Goal: Task Accomplishment & Management: Use online tool/utility

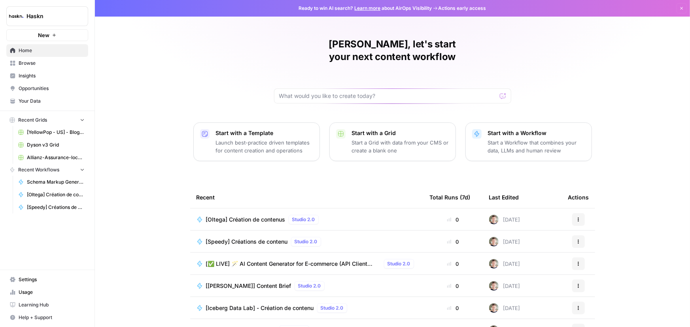
click at [249, 216] on span "[Oltega] Création de contenus" at bounding box center [245, 220] width 79 height 8
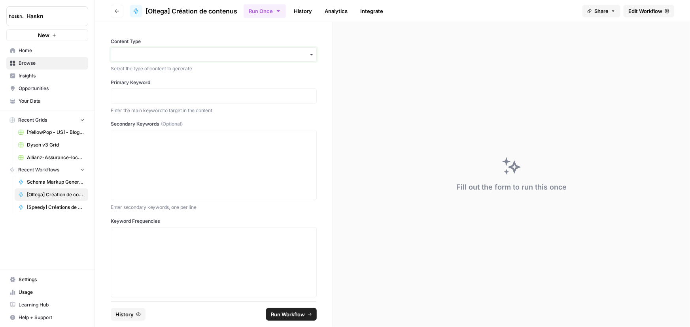
click at [182, 54] on input "Content Type" at bounding box center [214, 55] width 196 height 8
click at [148, 54] on input "Content Type" at bounding box center [214, 55] width 196 height 8
paste input "crm automation"
type input "crm automation"
click at [134, 86] on div "Editorial Page" at bounding box center [211, 90] width 200 height 15
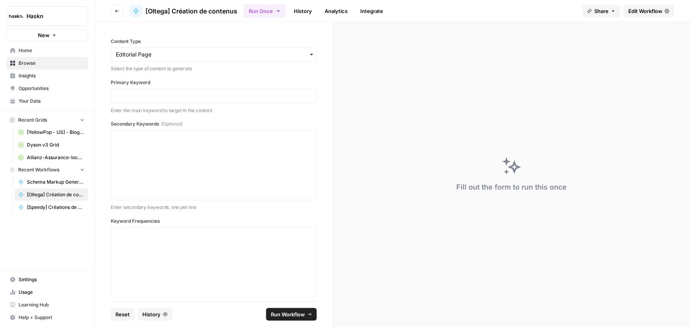
click at [185, 100] on div at bounding box center [214, 96] width 206 height 15
click at [201, 97] on p at bounding box center [214, 96] width 196 height 8
click at [179, 160] on div at bounding box center [214, 165] width 196 height 63
click at [160, 253] on div at bounding box center [214, 262] width 196 height 63
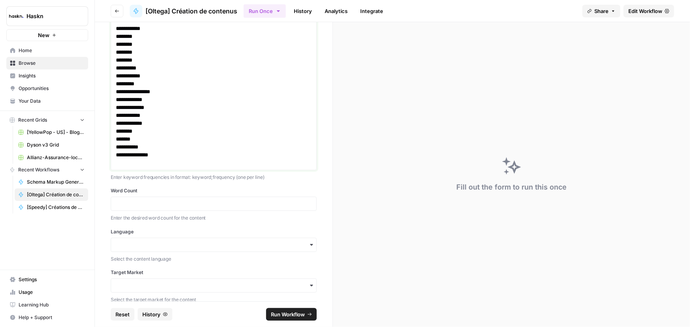
scroll to position [339, 0]
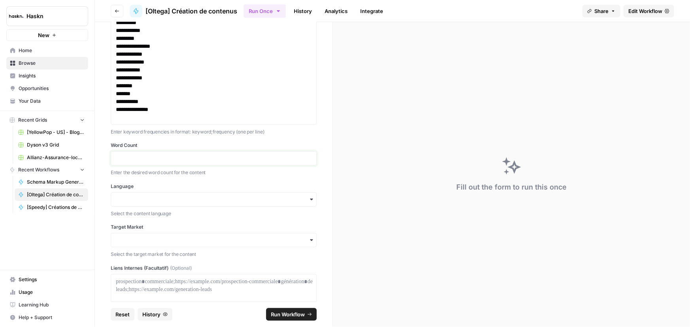
click at [171, 157] on input "Word Count" at bounding box center [214, 158] width 196 height 7
type input "2500"
click at [143, 203] on div "button" at bounding box center [214, 199] width 206 height 14
click at [138, 217] on div "French" at bounding box center [211, 220] width 200 height 15
click at [131, 238] on input "Target Market" at bounding box center [214, 240] width 196 height 8
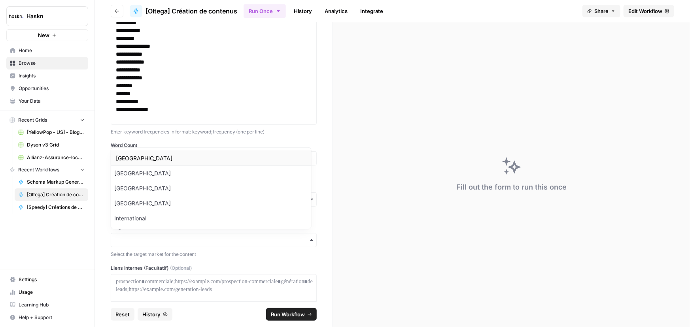
click at [126, 158] on div "[GEOGRAPHIC_DATA]" at bounding box center [211, 158] width 200 height 15
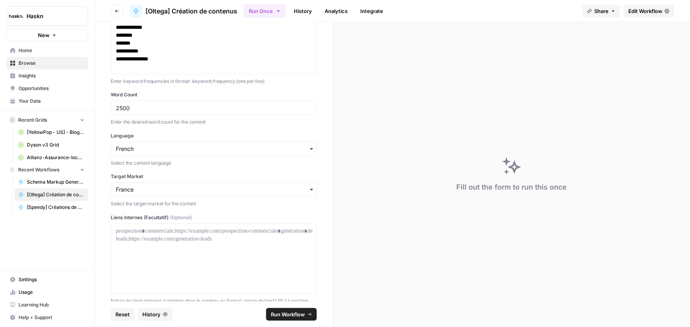
scroll to position [417, 0]
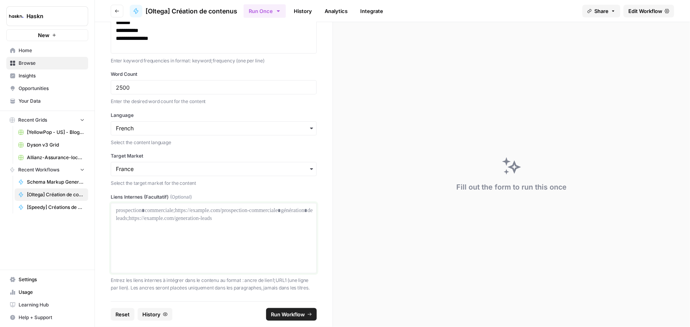
click at [177, 226] on div at bounding box center [214, 238] width 196 height 63
click at [292, 318] on span "Run Workflow" at bounding box center [288, 315] width 34 height 8
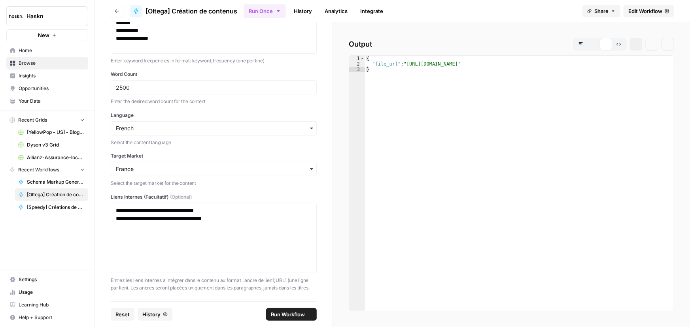
scroll to position [0, 0]
drag, startPoint x: 624, startPoint y: 61, endPoint x: 452, endPoint y: 55, distance: 172.4
click at [452, 55] on div "* 1 2 3 { "file_url" : "[URL][DOMAIN_NAME]" } XXXXXXXXXXXXXXXXXXXXXXXXXXXXXXXXX…" at bounding box center [511, 183] width 325 height 256
click at [413, 62] on div "{ "file_url" : "[URL][DOMAIN_NAME]" }" at bounding box center [519, 189] width 309 height 266
type textarea "**********"
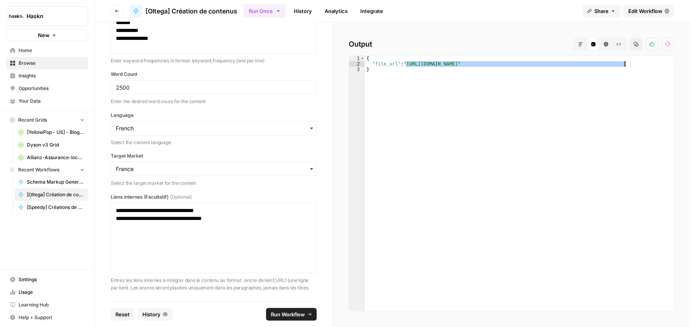
drag, startPoint x: 405, startPoint y: 63, endPoint x: 624, endPoint y: 64, distance: 218.6
click at [624, 64] on div "{ "file_url" : "[URL][DOMAIN_NAME]" }" at bounding box center [519, 189] width 309 height 266
